Goal: Find specific page/section: Find specific page/section

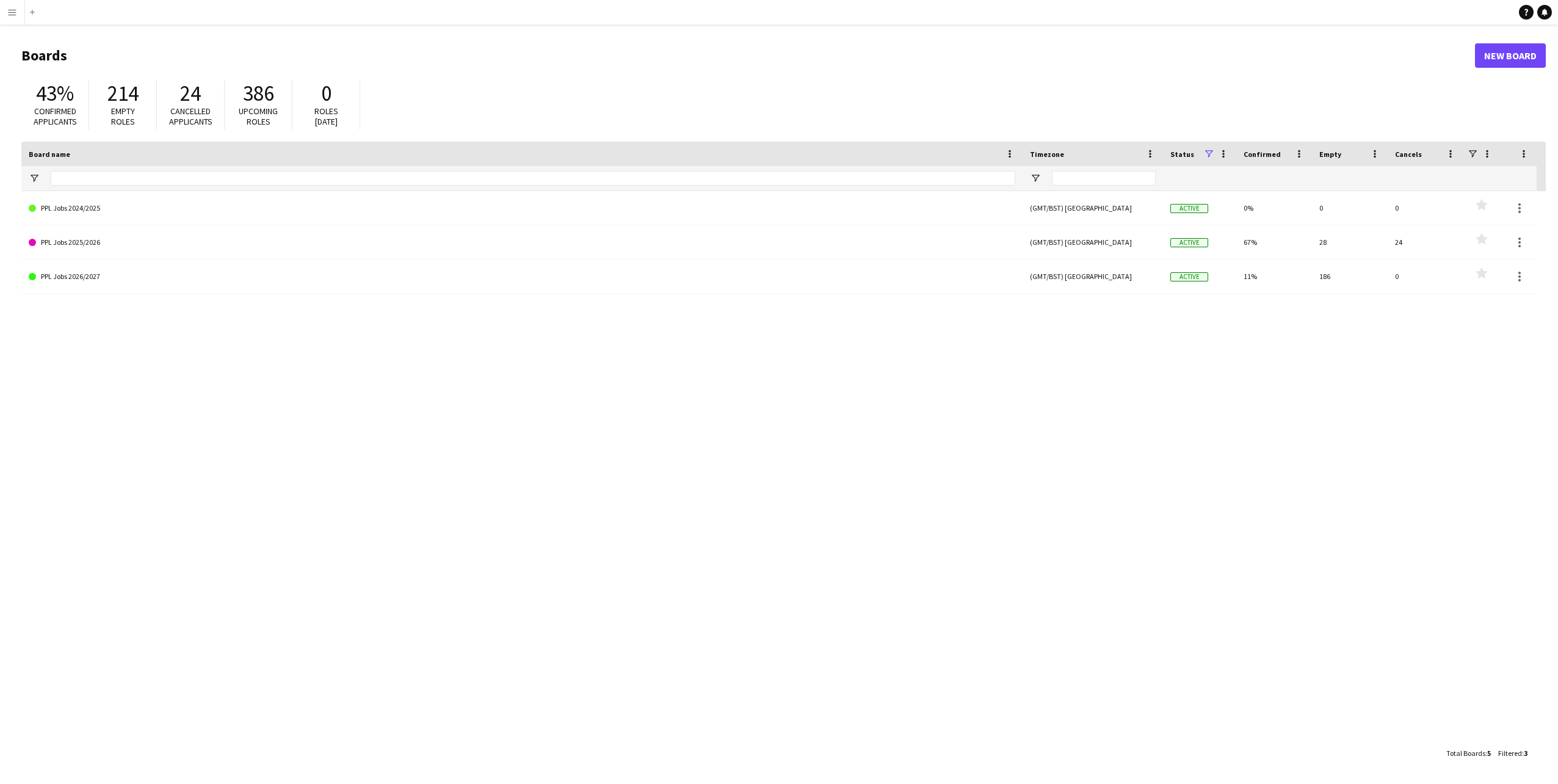
click at [17, 8] on app-icon "Menu" at bounding box center [11, 11] width 10 height 10
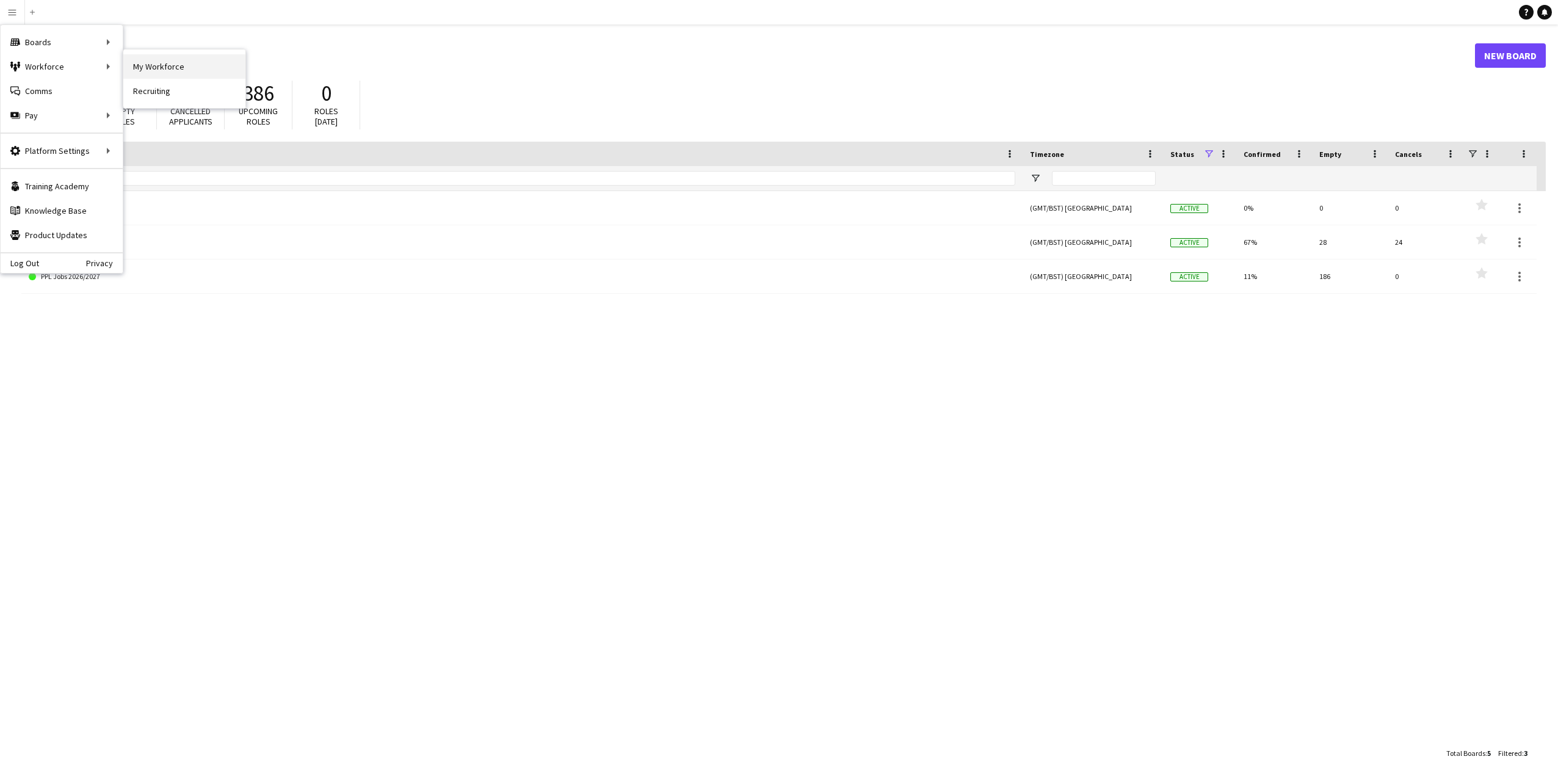
click at [127, 67] on link "My Workforce" at bounding box center [185, 66] width 122 height 24
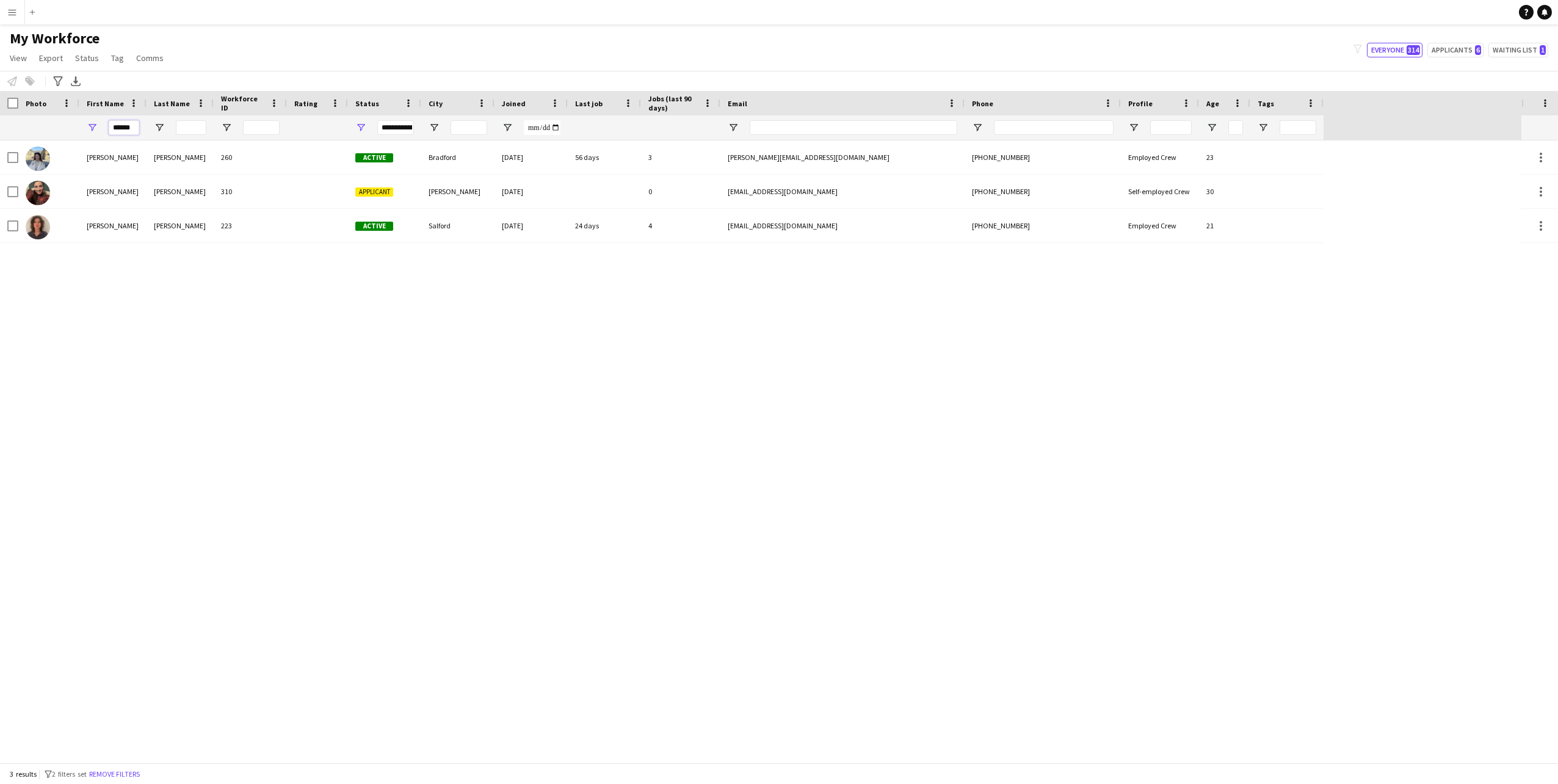
click at [136, 127] on input "******" at bounding box center [124, 127] width 30 height 15
type input "*"
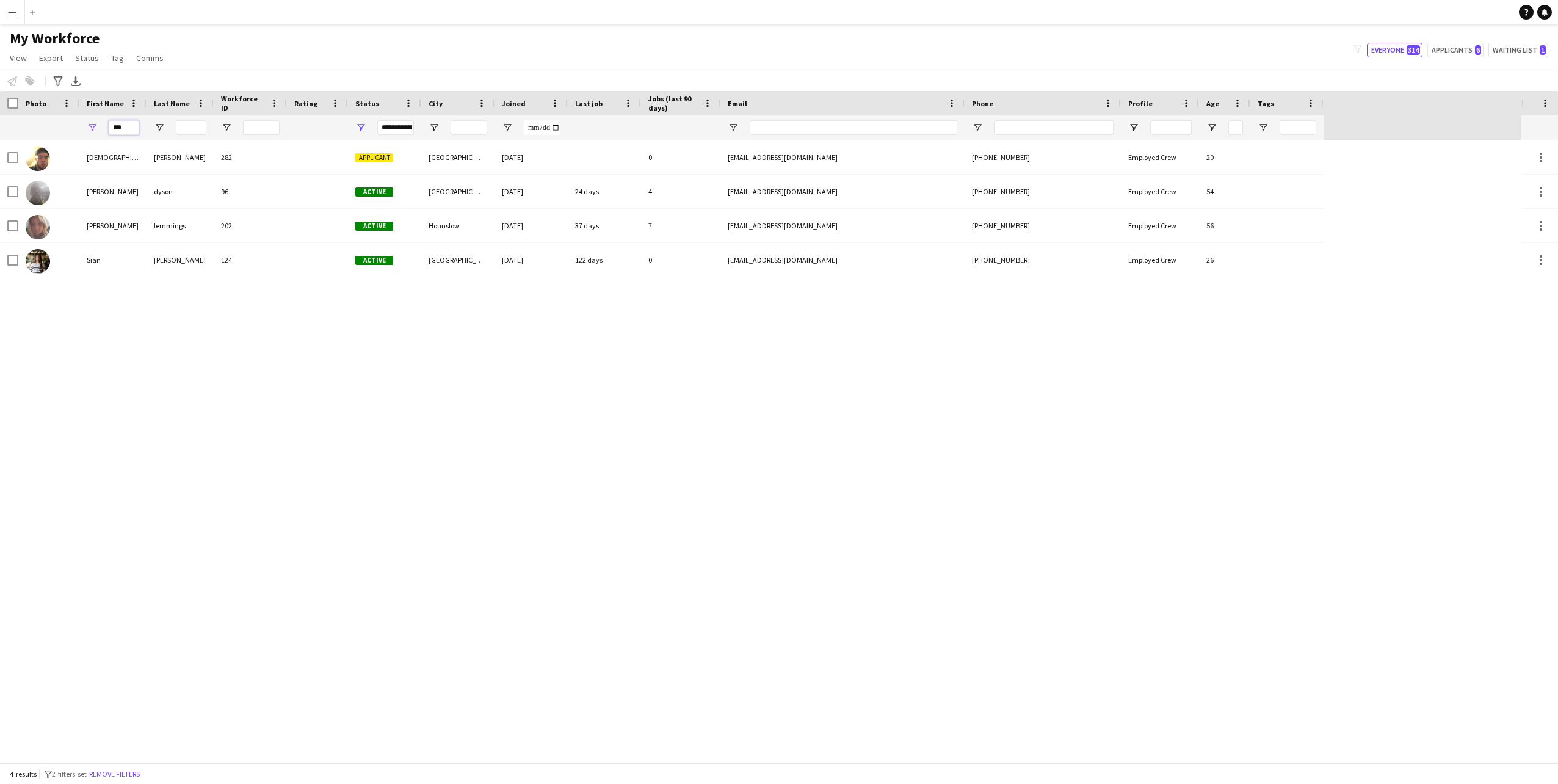
type input "***"
click at [289, 424] on div "[DEMOGRAPHIC_DATA][PERSON_NAME] 282 Applicant [GEOGRAPHIC_DATA] [DATE] 0 [EMAIL…" at bounding box center [761, 451] width 1521 height 622
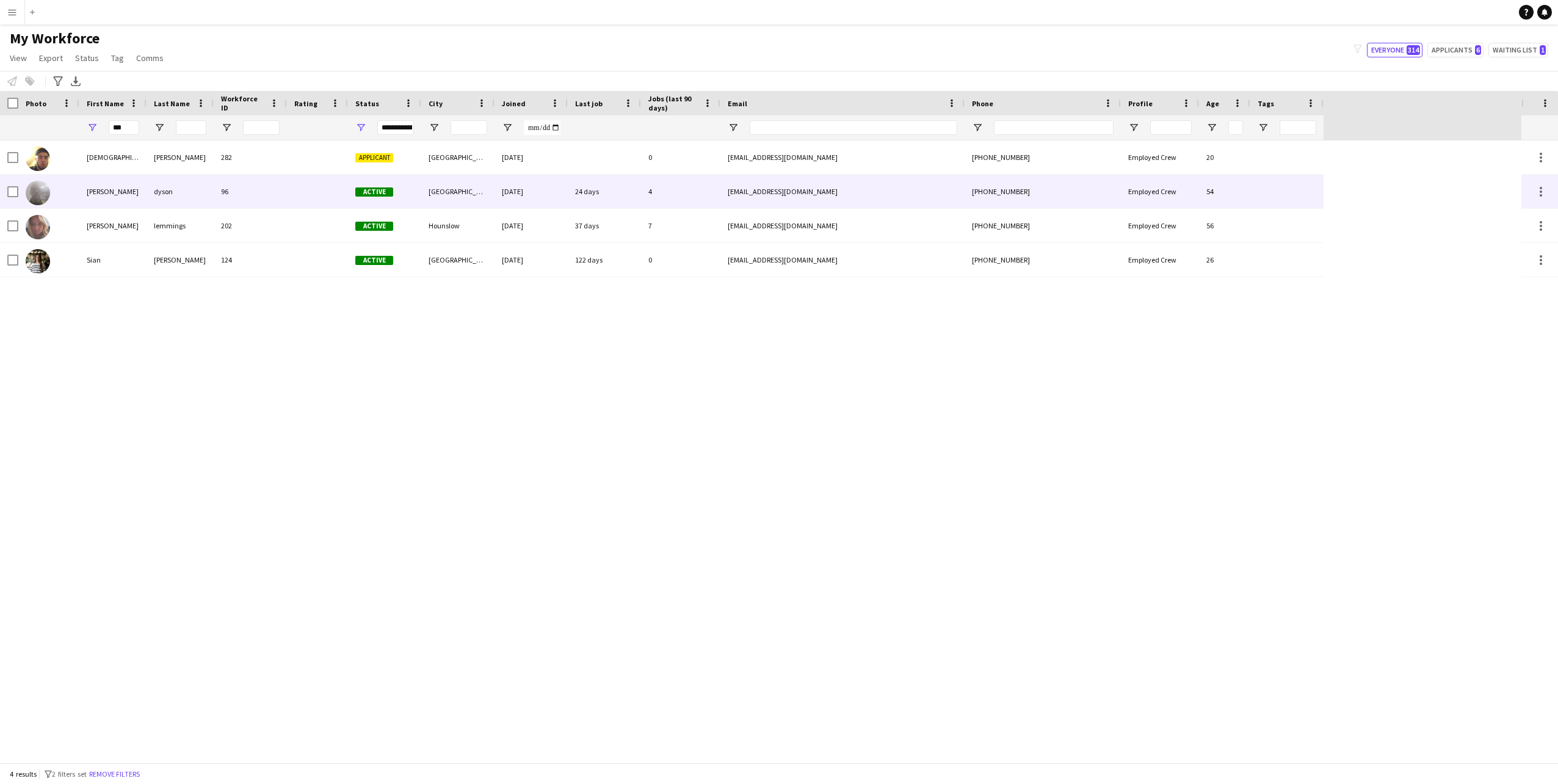
click at [160, 191] on div "dyson" at bounding box center [180, 191] width 67 height 34
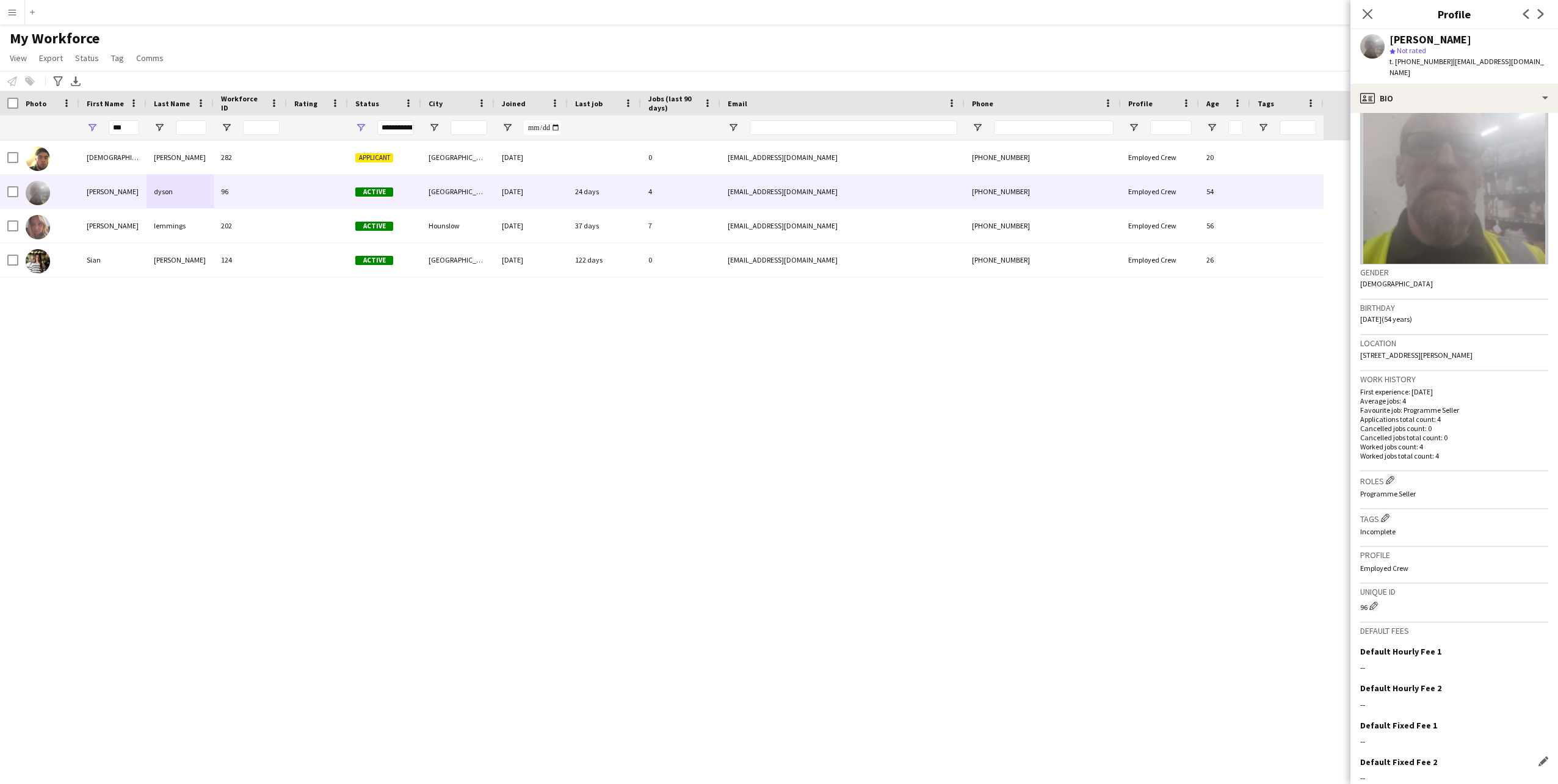
scroll to position [84, 0]
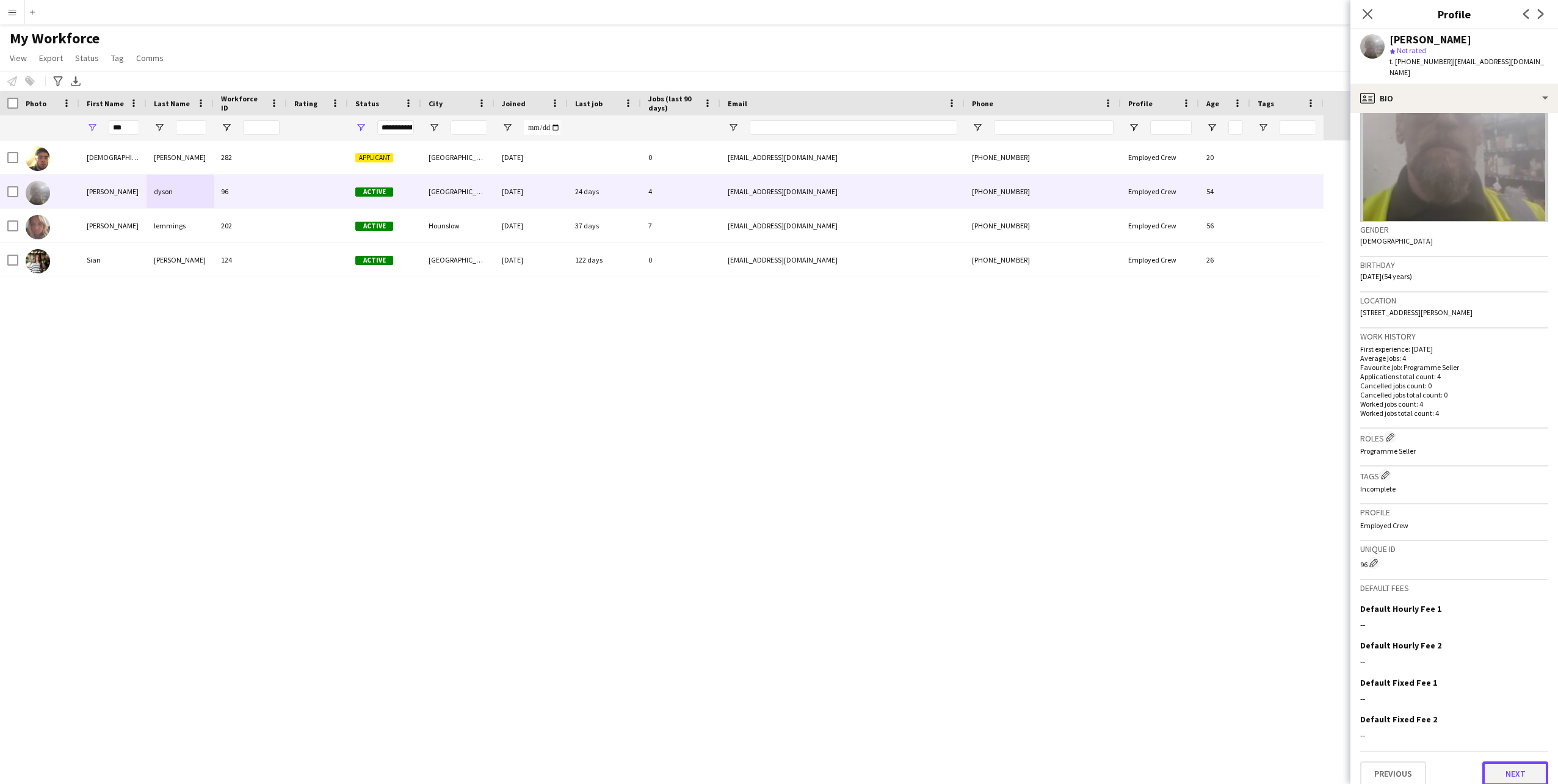
click at [1504, 761] on button "Next" at bounding box center [1515, 774] width 66 height 24
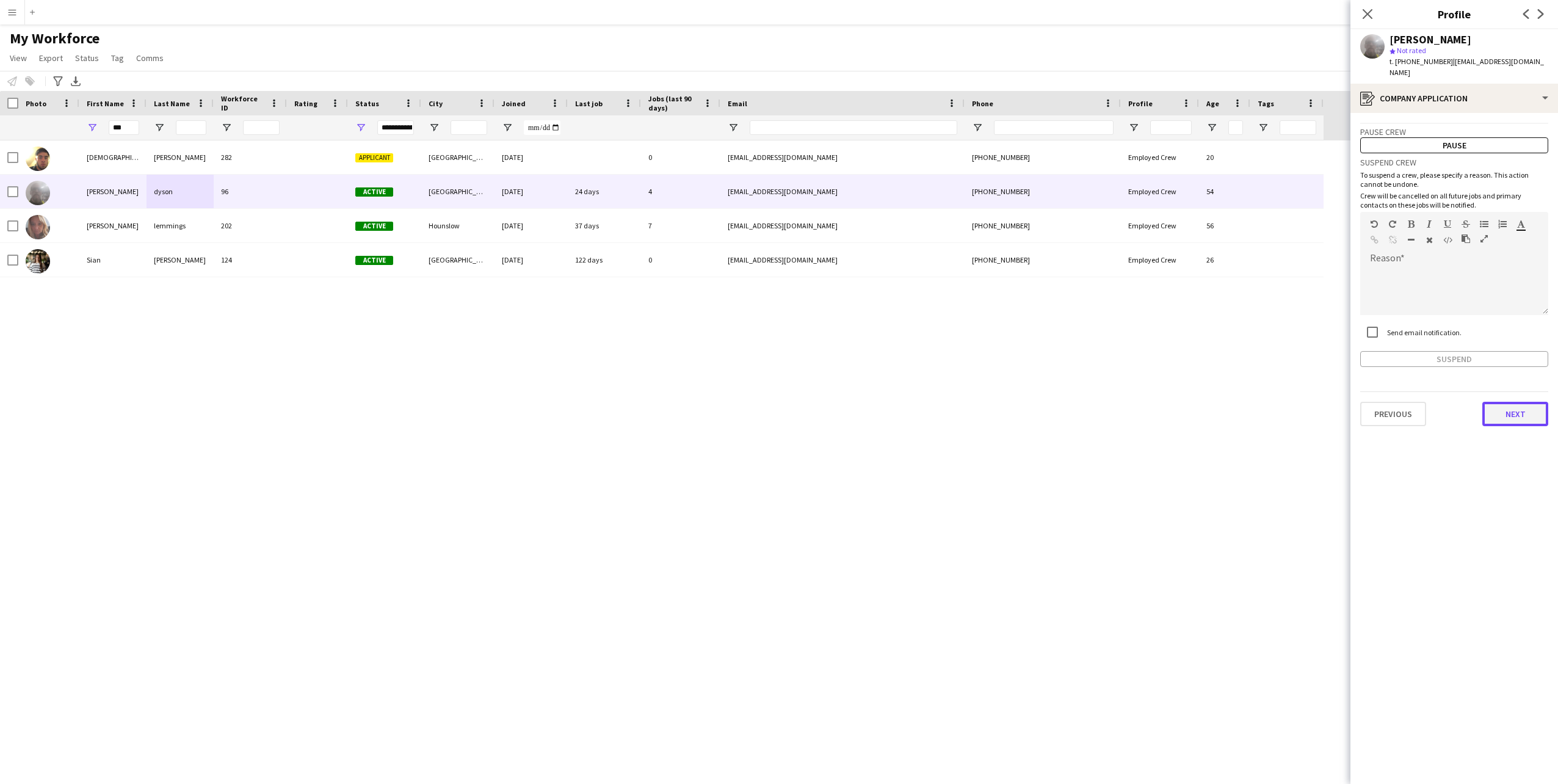
click at [1507, 409] on button "Next" at bounding box center [1515, 414] width 66 height 24
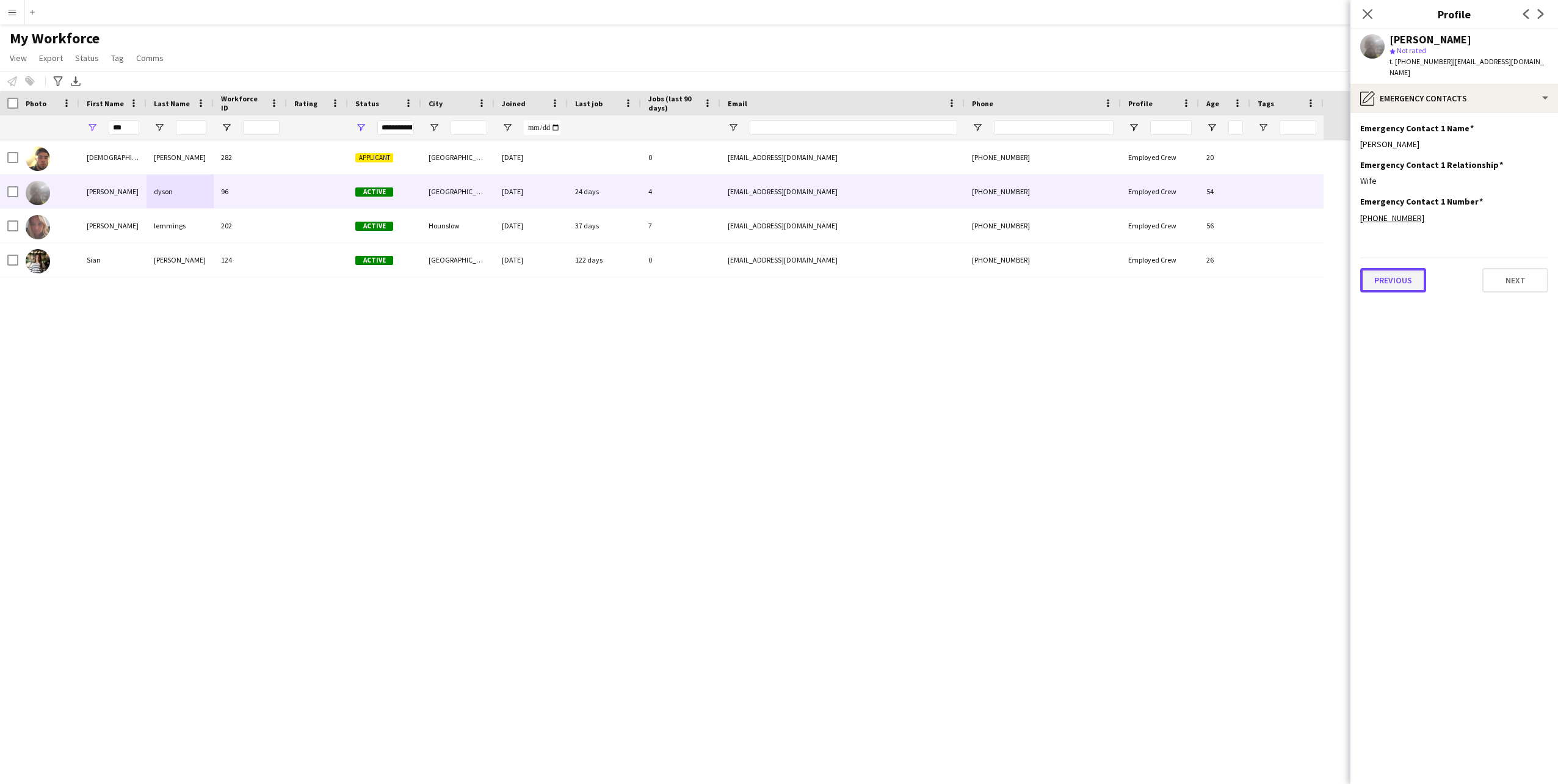
click at [1390, 274] on button "Previous" at bounding box center [1393, 280] width 66 height 24
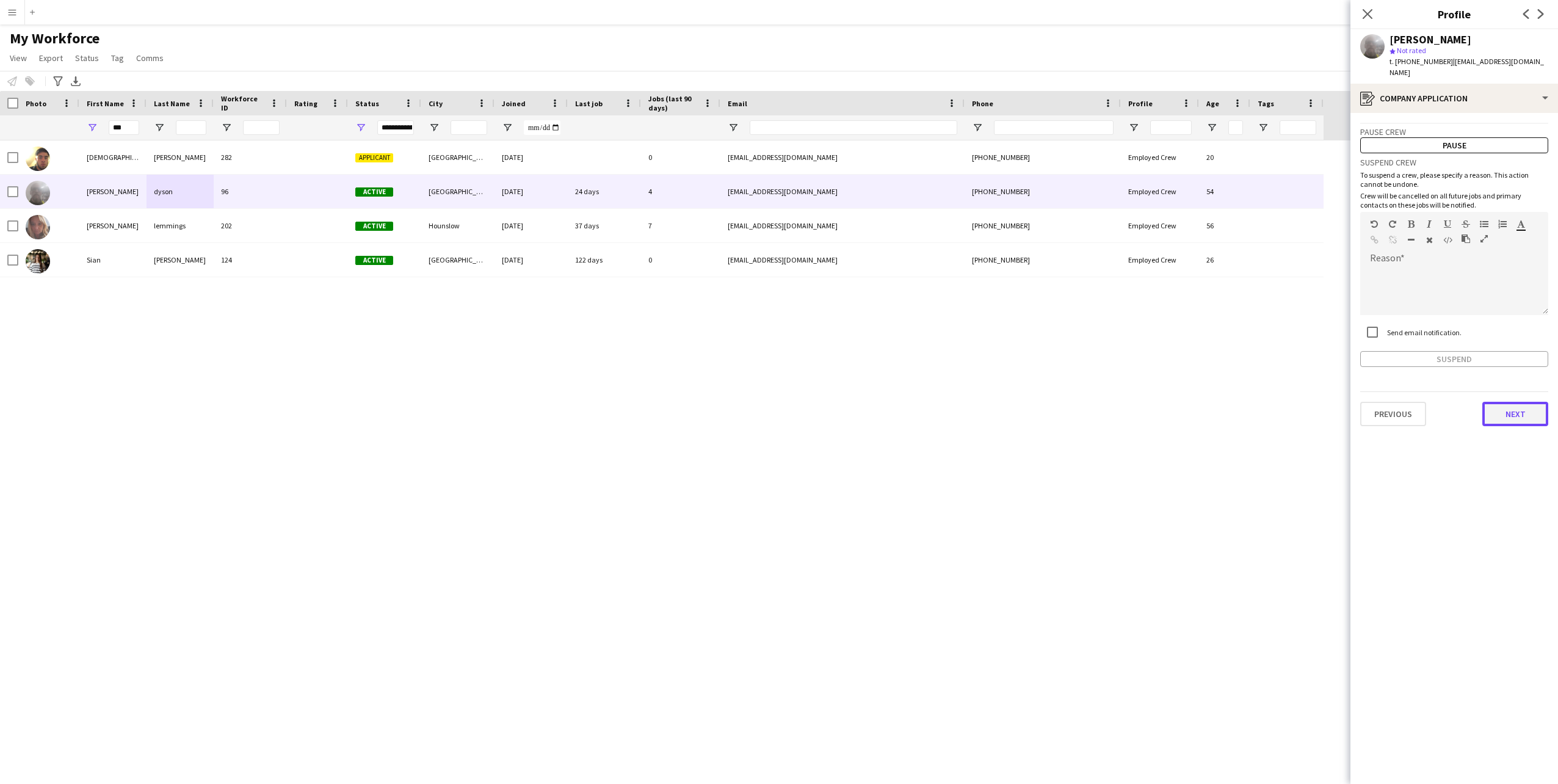
click at [1519, 406] on button "Next" at bounding box center [1515, 414] width 66 height 24
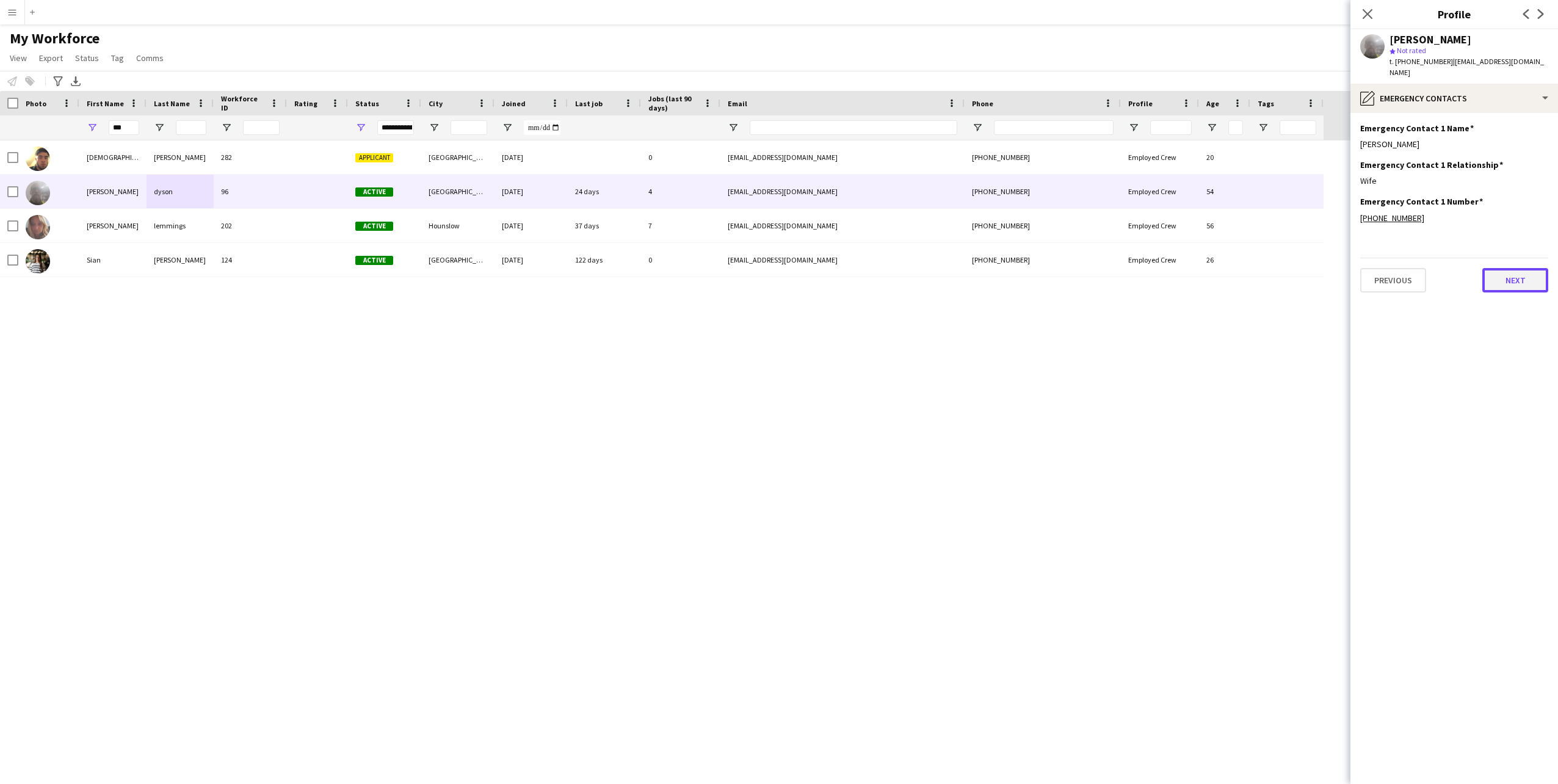
click at [1524, 273] on button "Next" at bounding box center [1515, 280] width 66 height 24
